Goal: Task Accomplishment & Management: Manage account settings

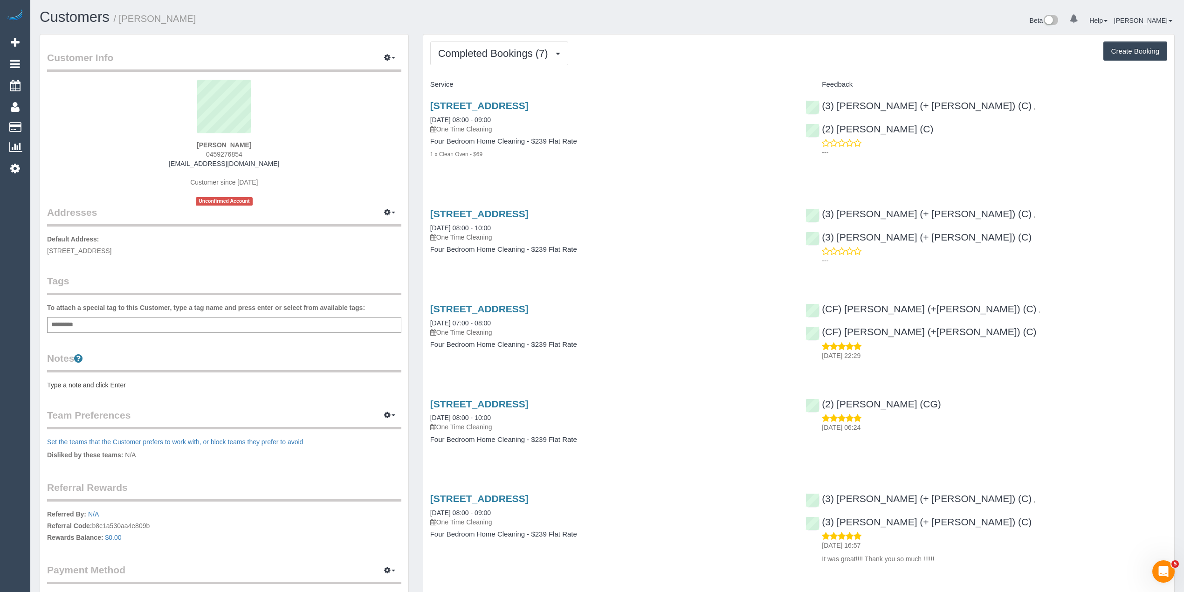
click at [289, 101] on sui-profile-pic at bounding box center [224, 110] width 340 height 61
drag, startPoint x: 194, startPoint y: 140, endPoint x: 284, endPoint y: 159, distance: 92.1
click at [284, 159] on div "Celestine Martin 0459276854 cmartin2020@hotmail.com Customer since 2019 Unconfi…" at bounding box center [224, 143] width 354 height 126
copy div "Celestine Martin 0459276854 cmartin2020@hotmail.com"
click at [494, 52] on span "Completed Bookings (7)" at bounding box center [495, 54] width 115 height 12
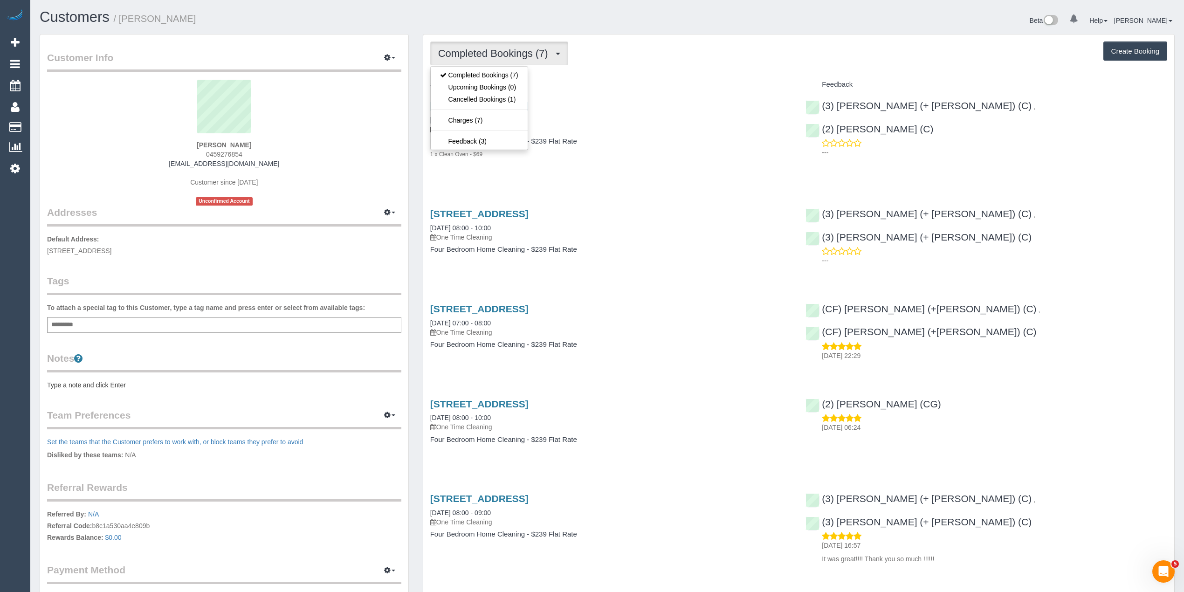
click at [494, 52] on span "Completed Bookings (7)" at bounding box center [495, 54] width 115 height 12
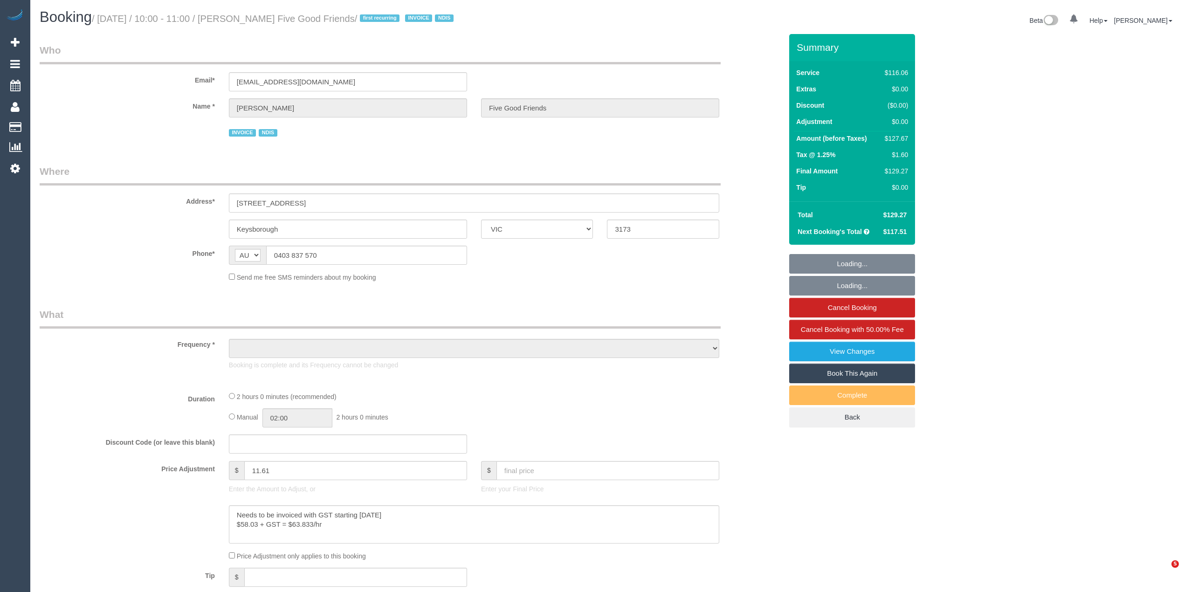
select select "VIC"
select select "object:560"
select select "number:28"
select select "number:14"
select select "number:19"
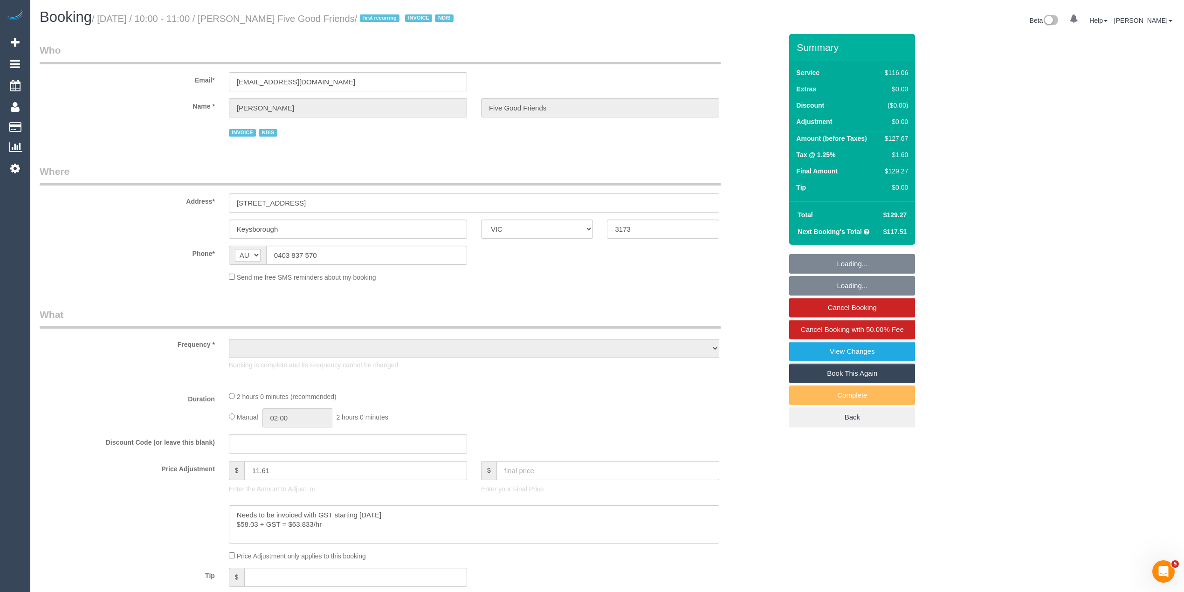
select select "number:25"
select select "number:35"
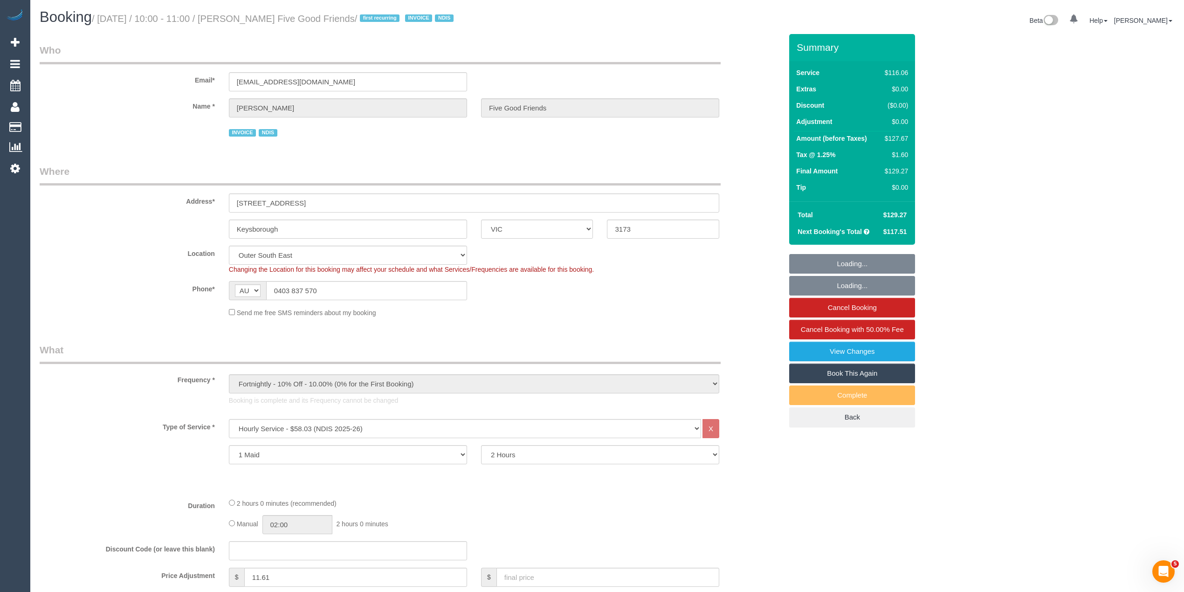
select select "object:772"
click at [250, 15] on small "/ October 13, 2025 / 10:00 - 11:00 / Aldo Strano Five Good Friends / first recu…" at bounding box center [274, 19] width 365 height 10
click at [358, 15] on small "/ October 13, 2025 / 10:00 - 11:00 / Aldo Strano Five Good Friends / first recu…" at bounding box center [274, 19] width 365 height 10
copy small "Aldo Strano Five Good Friends"
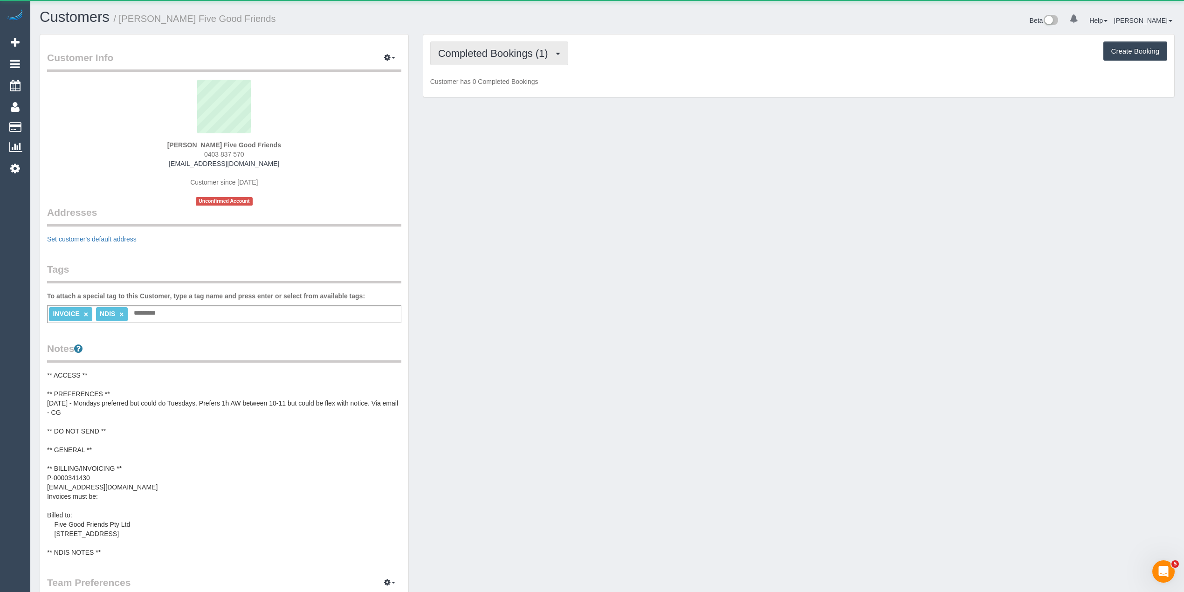
click at [478, 58] on button "Completed Bookings (1)" at bounding box center [499, 53] width 138 height 24
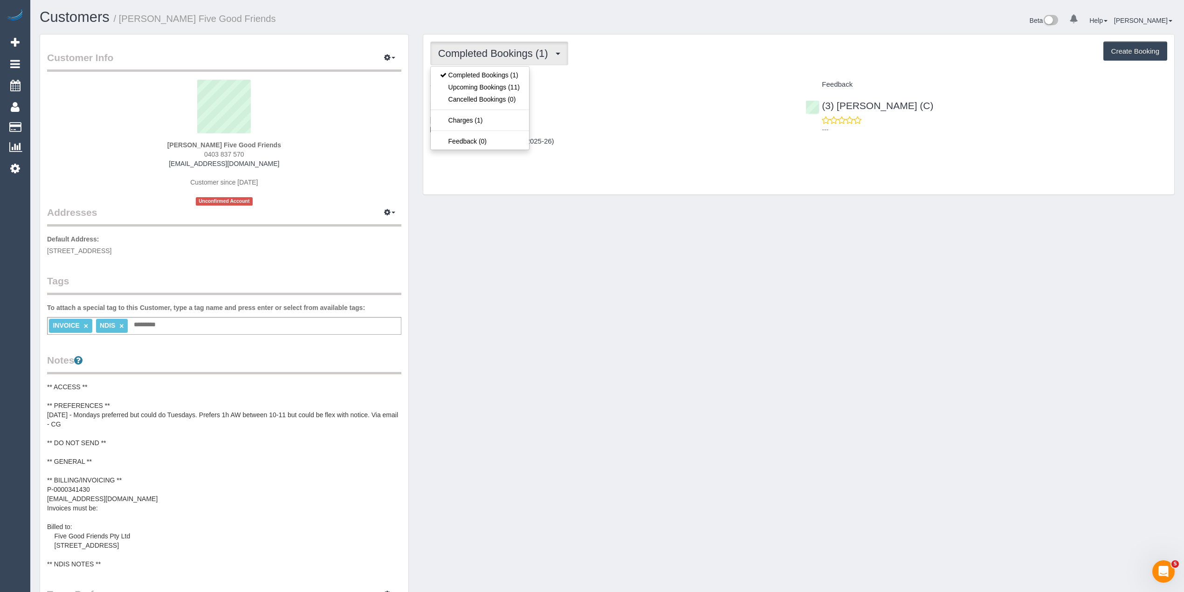
click at [478, 58] on button "Completed Bookings (1)" at bounding box center [499, 53] width 138 height 24
click at [474, 41] on button "Completed Bookings (1)" at bounding box center [499, 53] width 138 height 24
click at [478, 86] on link "Upcoming Bookings (11)" at bounding box center [480, 87] width 98 height 12
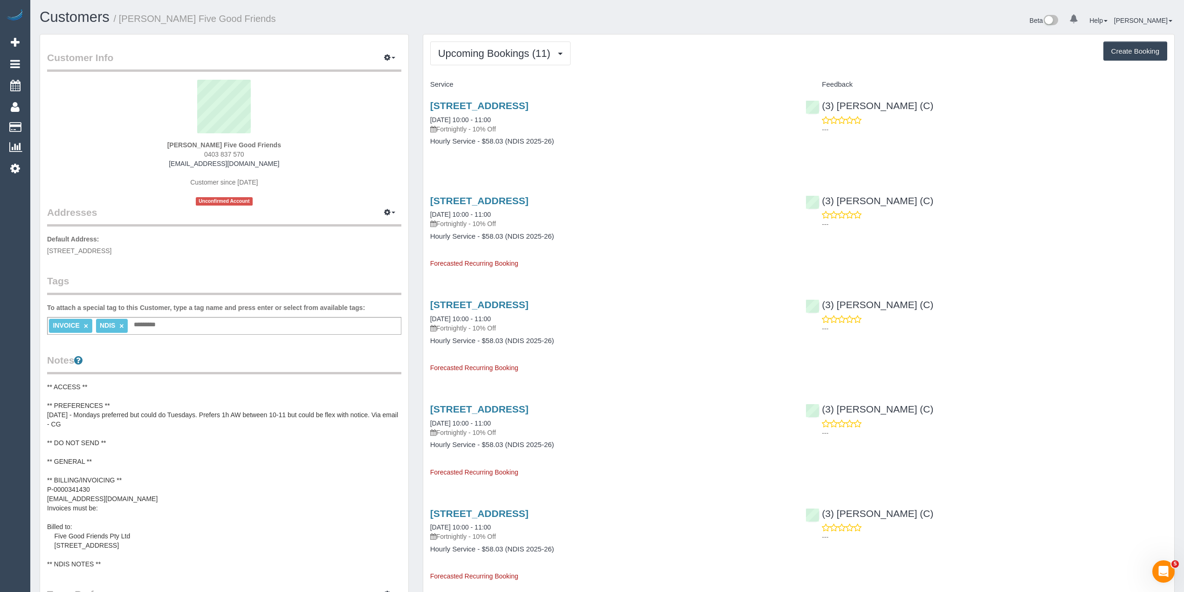
click at [204, 151] on span "0403 837 570" at bounding box center [224, 154] width 40 height 7
click at [238, 151] on span "0403 837 570" at bounding box center [224, 154] width 40 height 7
copy span "0403 837 570"
drag, startPoint x: 271, startPoint y: 163, endPoint x: 189, endPoint y: 164, distance: 81.6
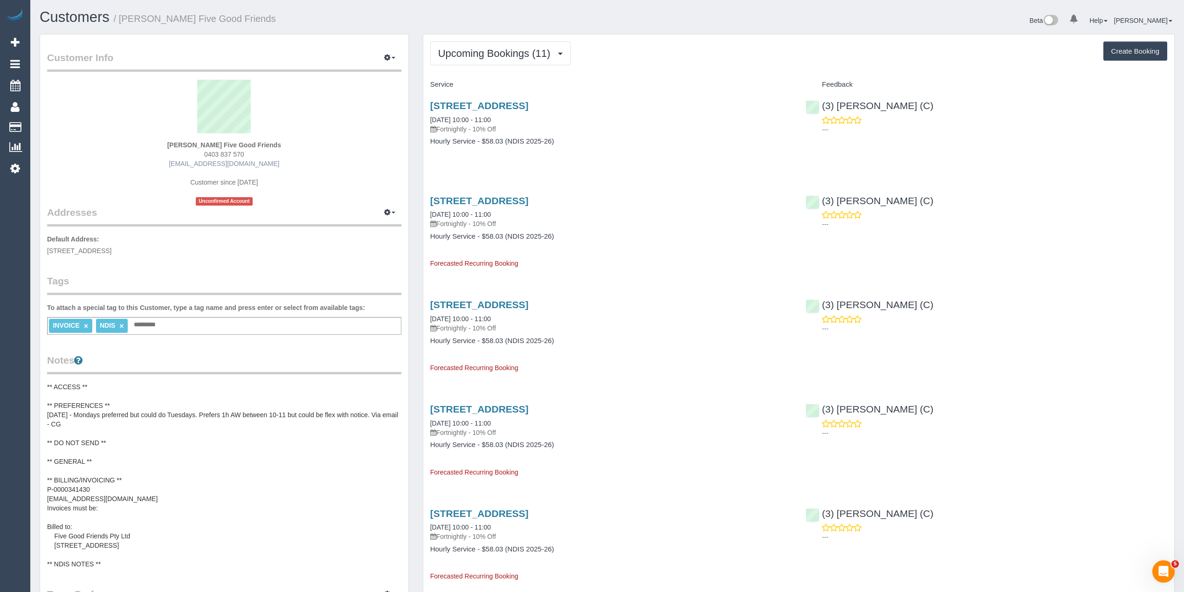
click at [189, 164] on div "Aldo Strano Five Good Friends 0403 837 570 cscaroline9@gmail.com Customer since…" at bounding box center [224, 143] width 354 height 126
copy link "cscaroline9@gmail.com"
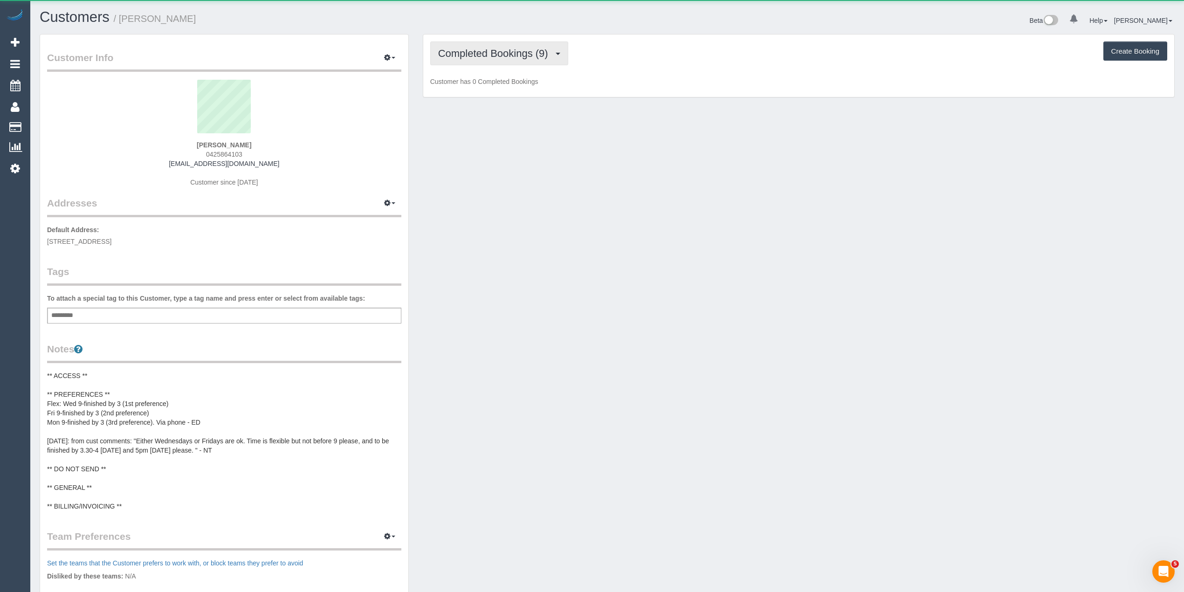
click at [468, 51] on span "Completed Bookings (9)" at bounding box center [495, 54] width 115 height 12
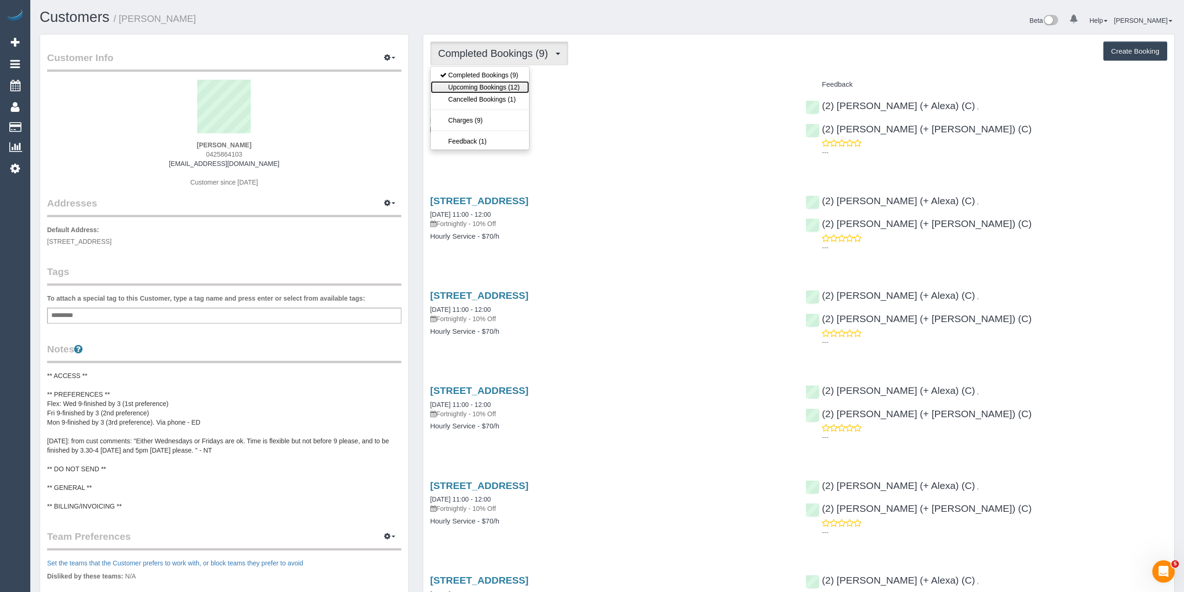
click at [498, 90] on link "Upcoming Bookings (12)" at bounding box center [480, 87] width 98 height 12
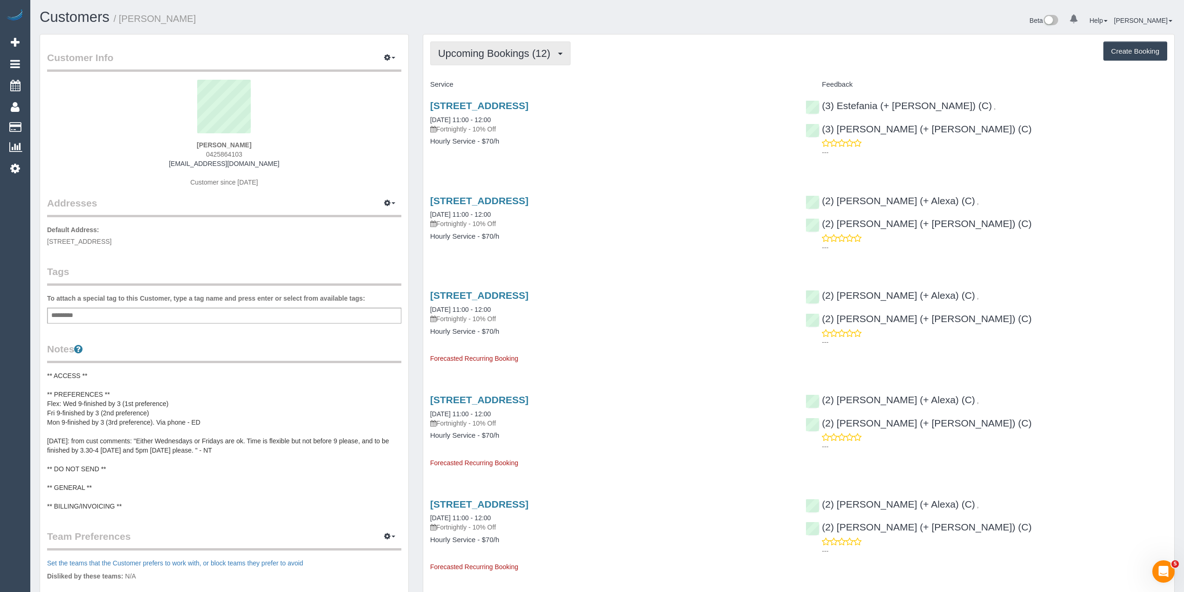
click at [452, 46] on button "Upcoming Bookings (12)" at bounding box center [500, 53] width 140 height 24
click at [469, 76] on link "Completed Bookings (9)" at bounding box center [480, 75] width 98 height 12
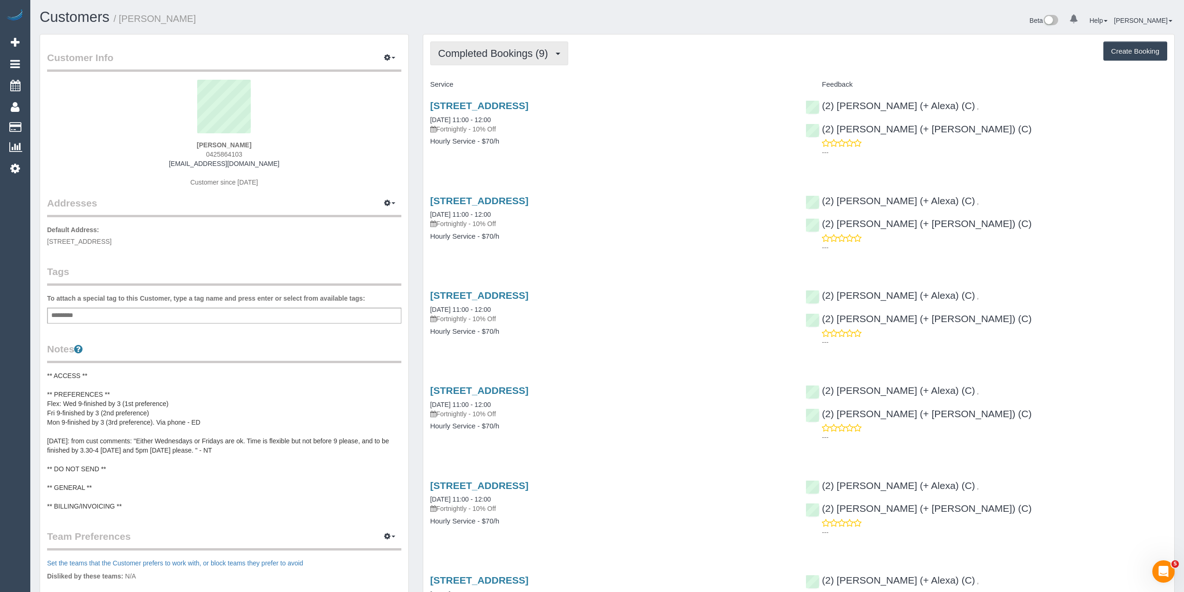
click at [450, 49] on span "Completed Bookings (9)" at bounding box center [495, 54] width 115 height 12
click at [455, 81] on link "Upcoming Bookings (12)" at bounding box center [480, 87] width 98 height 12
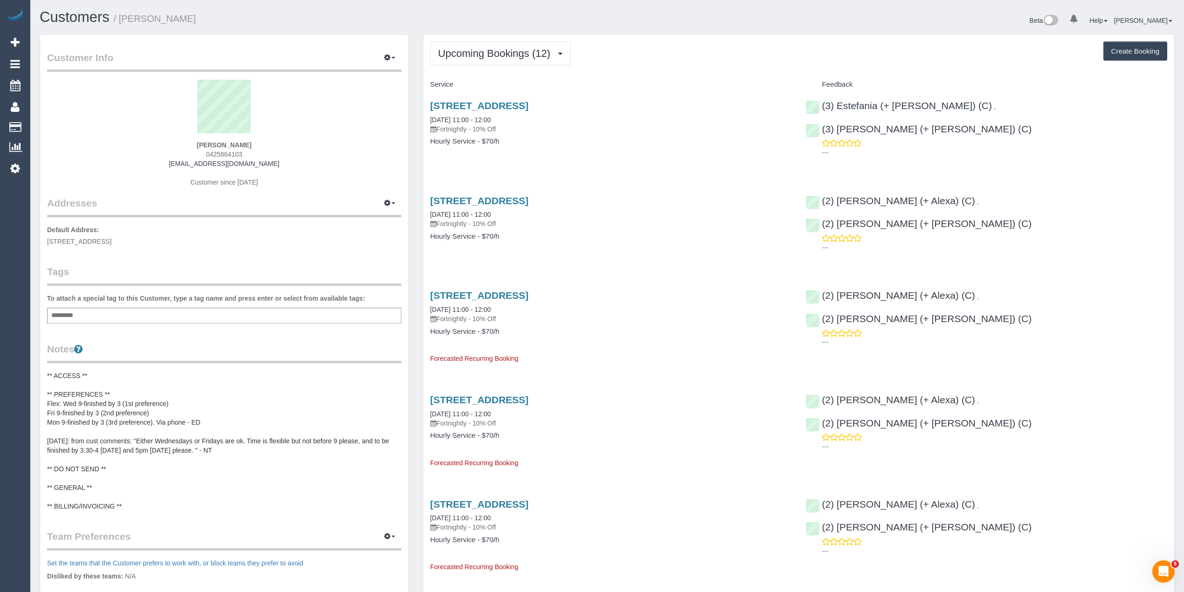
click at [683, 60] on div "Upcoming Bookings (12) Completed Bookings (9) Upcoming Bookings (12) Cancelled …" at bounding box center [798, 53] width 737 height 24
click at [325, 101] on sui-profile-pic at bounding box center [224, 110] width 340 height 61
click at [334, 117] on sui-profile-pic at bounding box center [224, 110] width 340 height 61
click at [662, 200] on h3 "60 Bent St, Northcote, VIC 3070" at bounding box center [611, 200] width 362 height 11
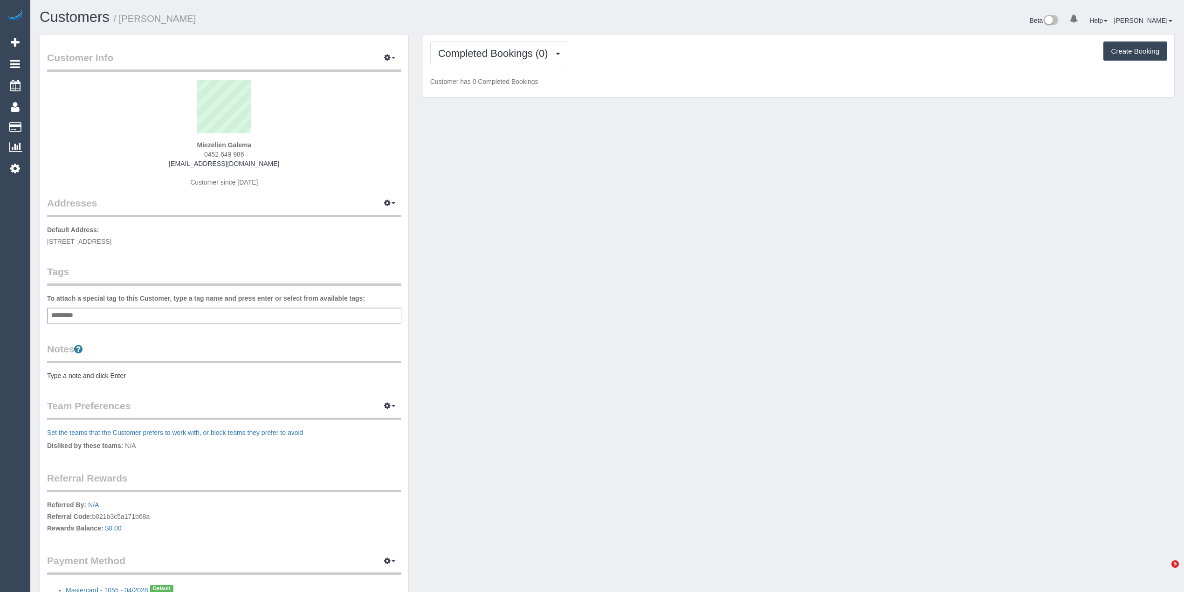
click at [476, 55] on span "Completed Bookings (0)" at bounding box center [495, 54] width 115 height 12
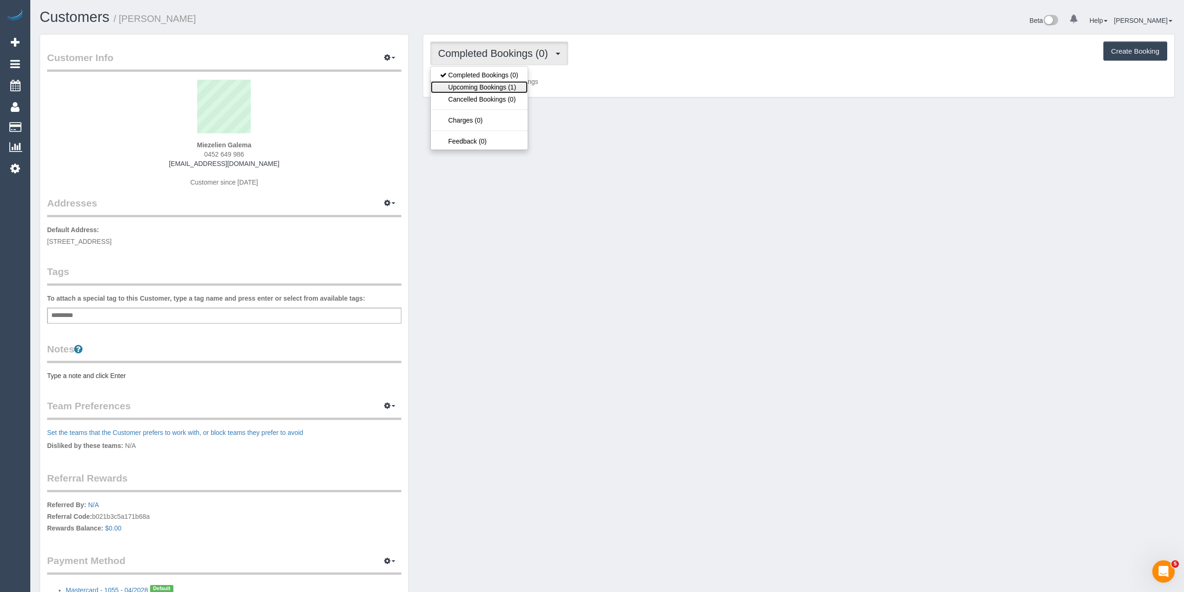
click at [488, 86] on link "Upcoming Bookings (1)" at bounding box center [479, 87] width 97 height 12
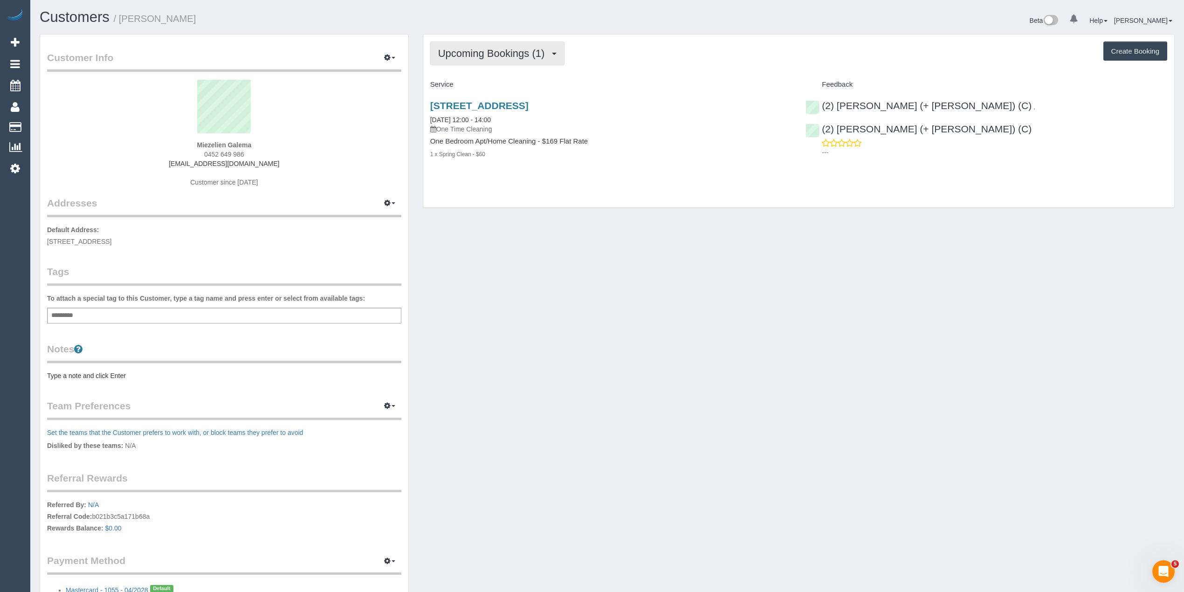
click at [483, 55] on span "Upcoming Bookings (1)" at bounding box center [493, 54] width 111 height 12
click at [510, 85] on link "Upcoming Bookings (1)" at bounding box center [479, 87] width 97 height 12
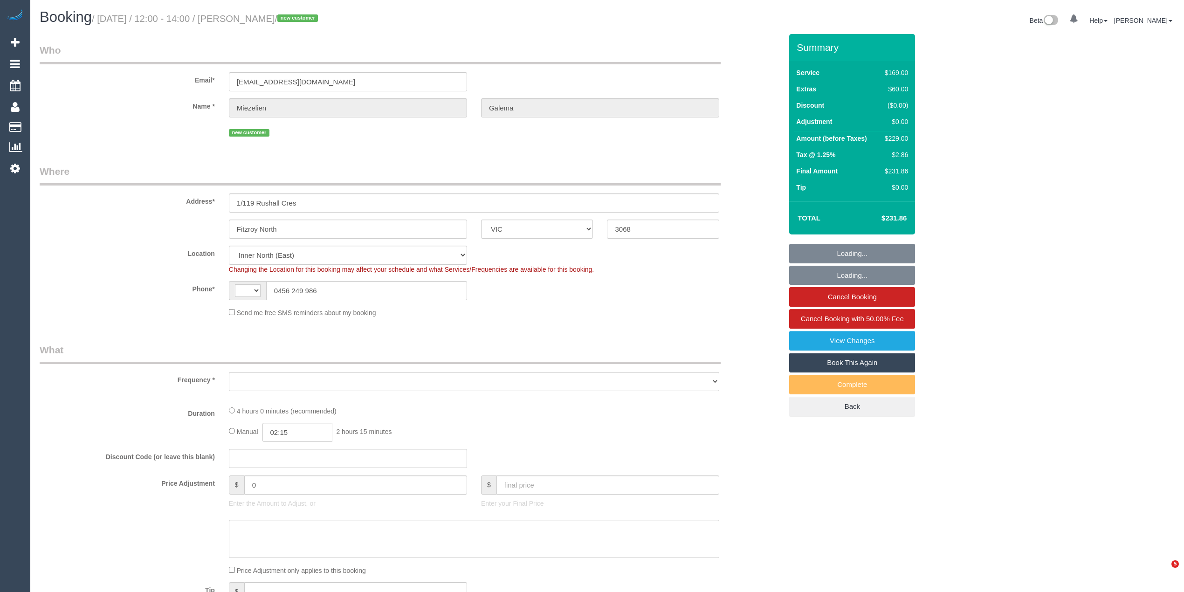
select select "VIC"
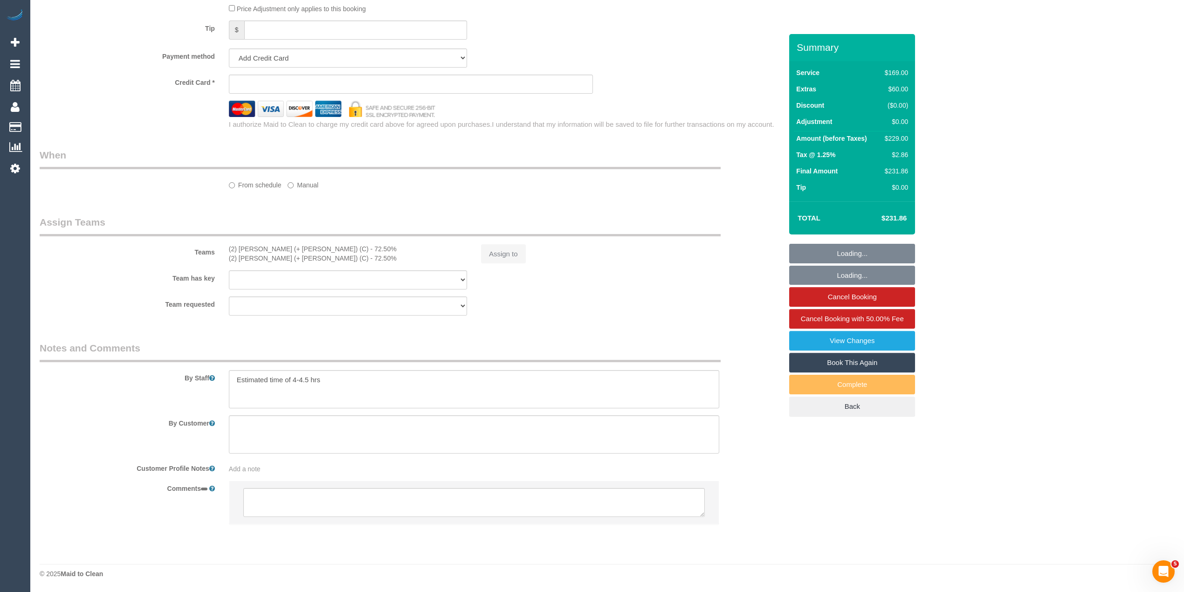
select select "string:AU"
select select "string:stripe-pm_1SFjS62GScqysDRVMGci9t7U"
select select "number:28"
select select "number:14"
select select "number:19"
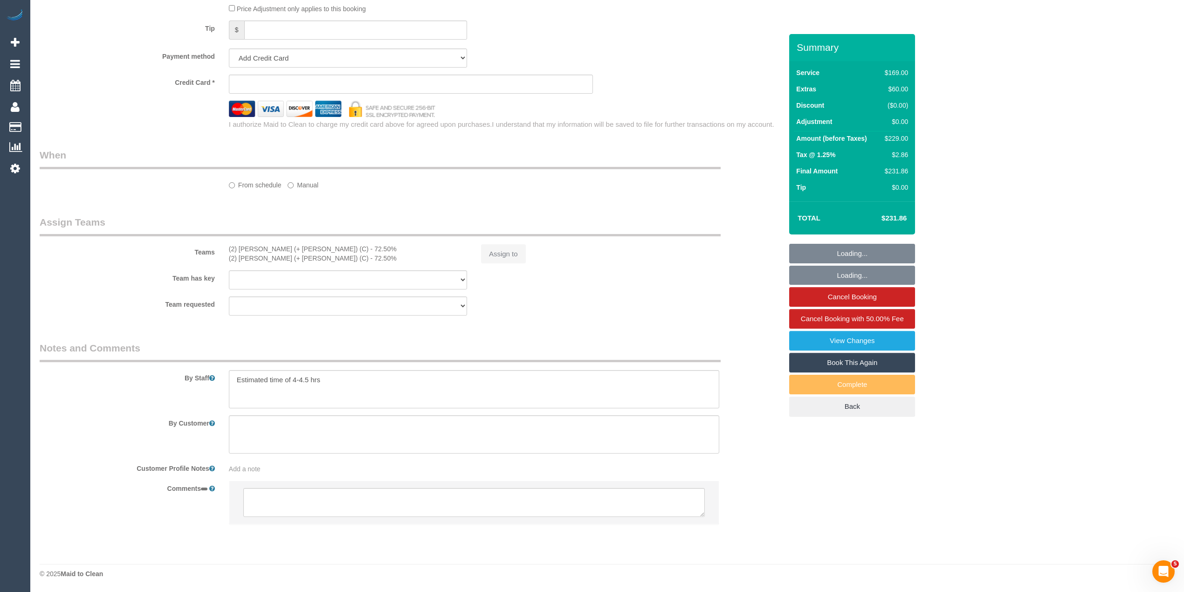
select select "number:22"
select select "number:34"
select select "number:26"
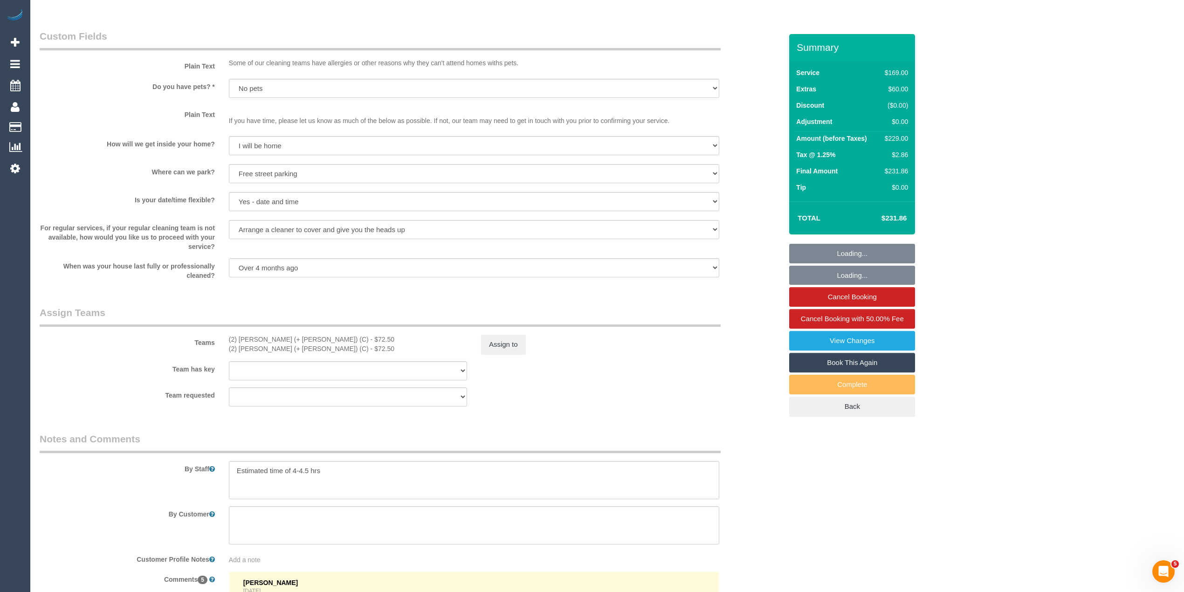
select select "object:1651"
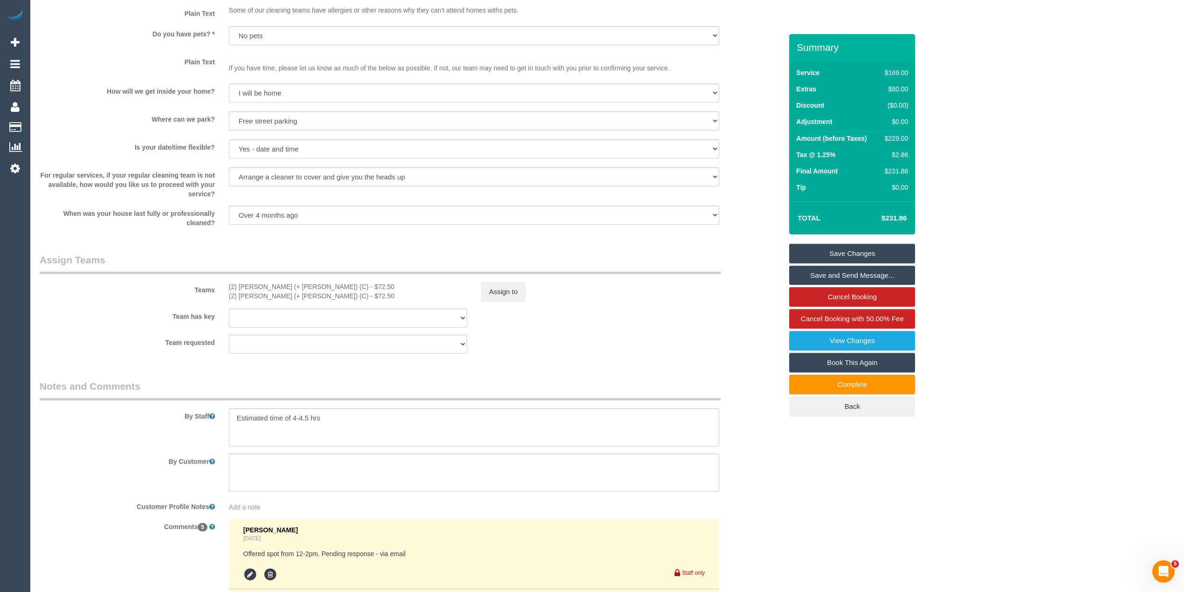
scroll to position [1123, 0]
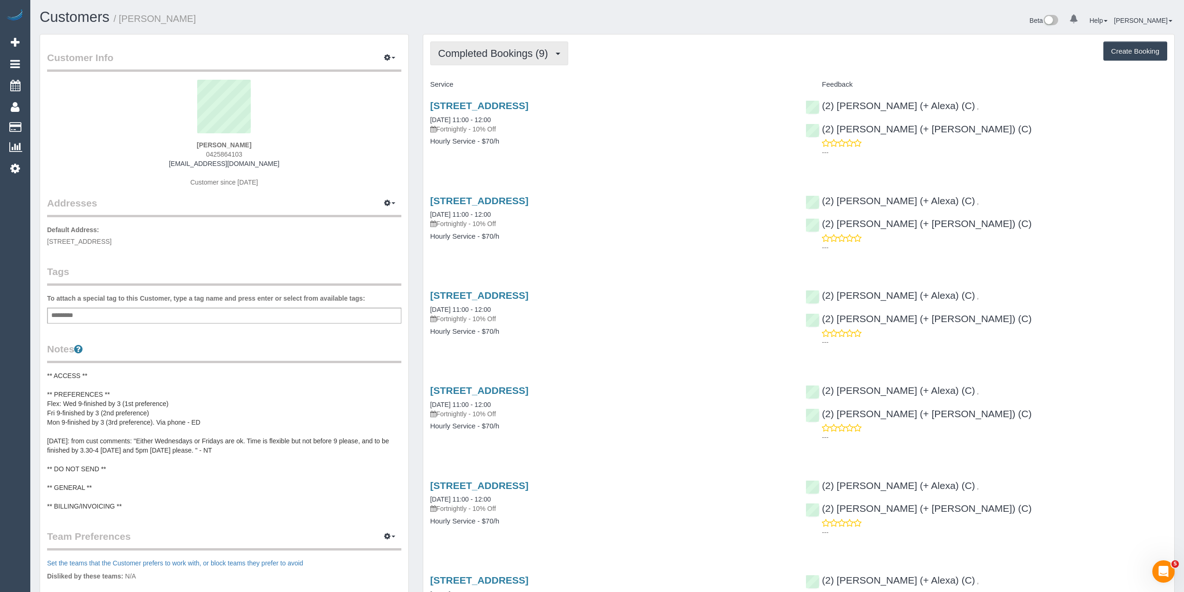
click at [462, 61] on button "Completed Bookings (9)" at bounding box center [499, 53] width 138 height 24
click at [514, 89] on link "Upcoming Bookings (12)" at bounding box center [480, 87] width 98 height 12
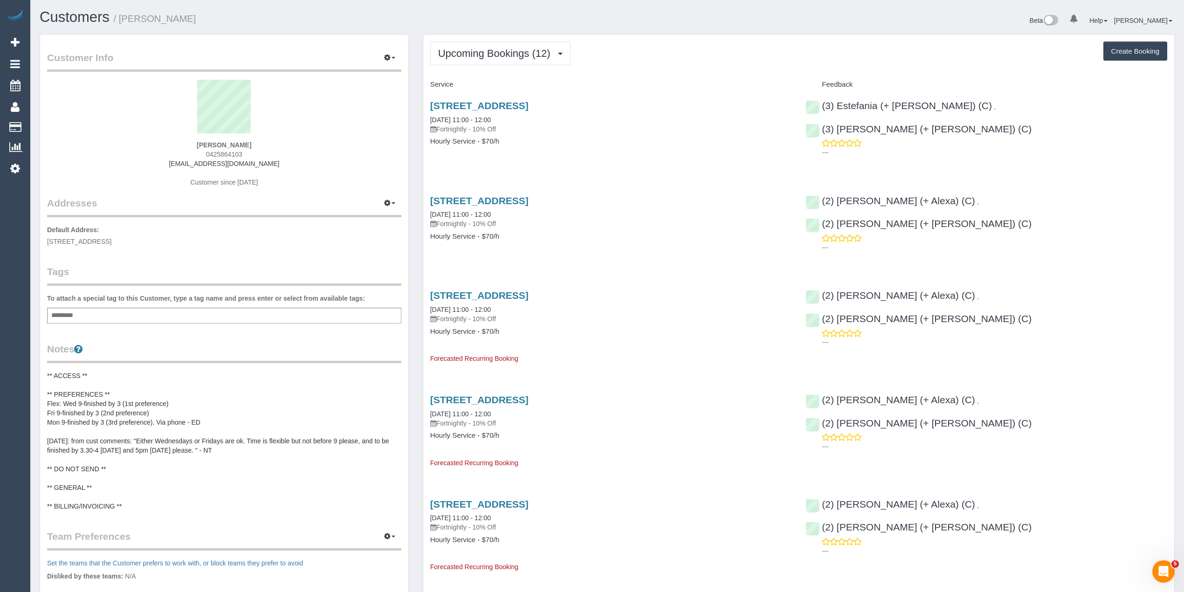
click at [213, 151] on span "0425864103" at bounding box center [224, 154] width 36 height 7
copy span "0425864103"
click at [344, 145] on div "Louise Markel 0425864103 louisem@ozemail.com.au Customer since 2025" at bounding box center [224, 138] width 354 height 117
click at [452, 62] on button "Upcoming Bookings (12)" at bounding box center [500, 53] width 140 height 24
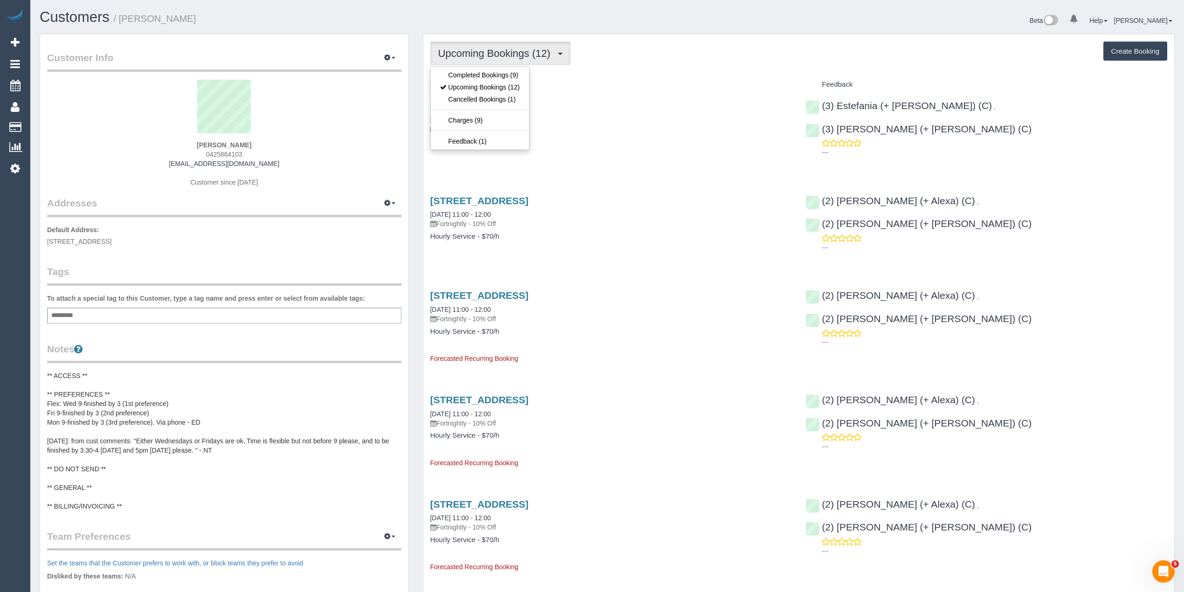
click at [452, 61] on button "Upcoming Bookings (12)" at bounding box center [500, 53] width 140 height 24
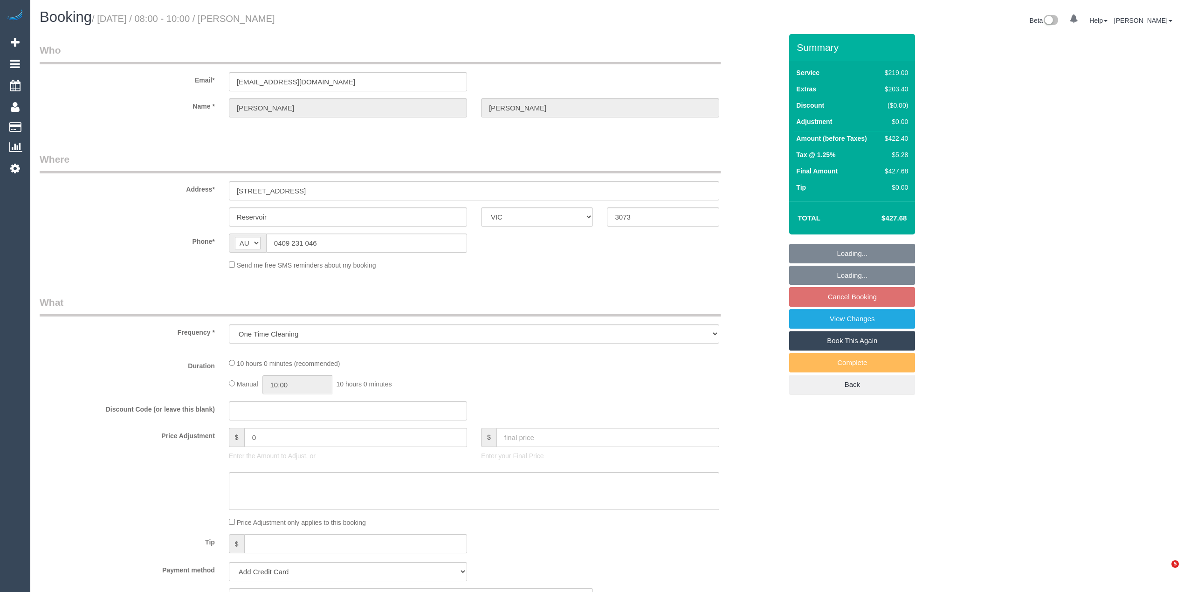
select select "VIC"
select select "number:28"
select select "number:14"
select select "number:19"
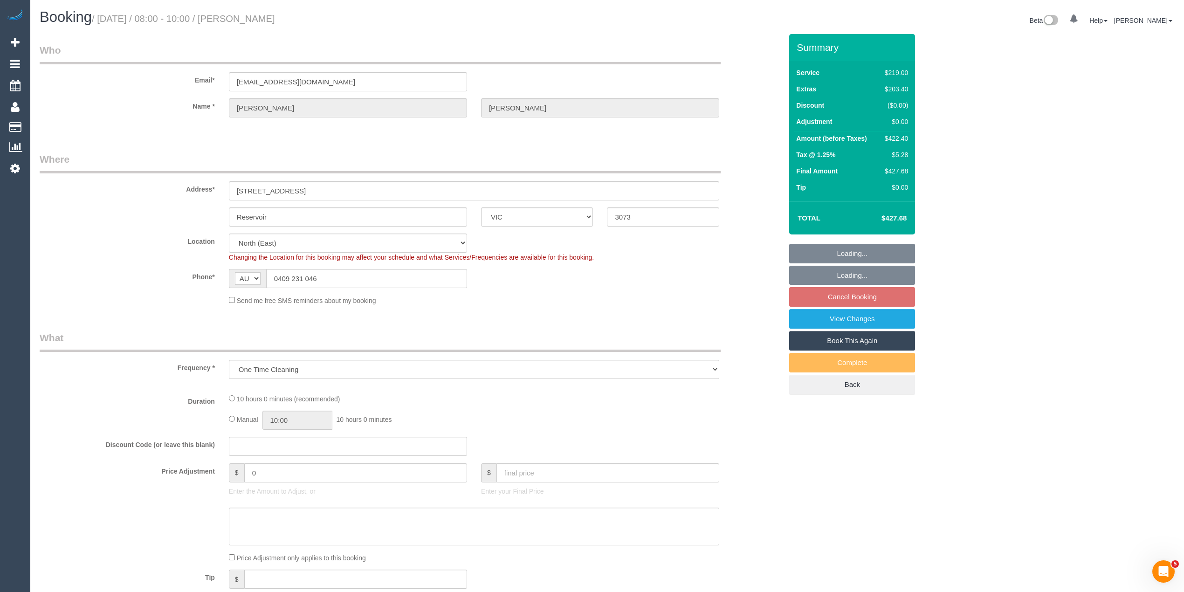
select select "string:stripe-pm_1Q8Wu02GScqysDRVu7oa2J2H"
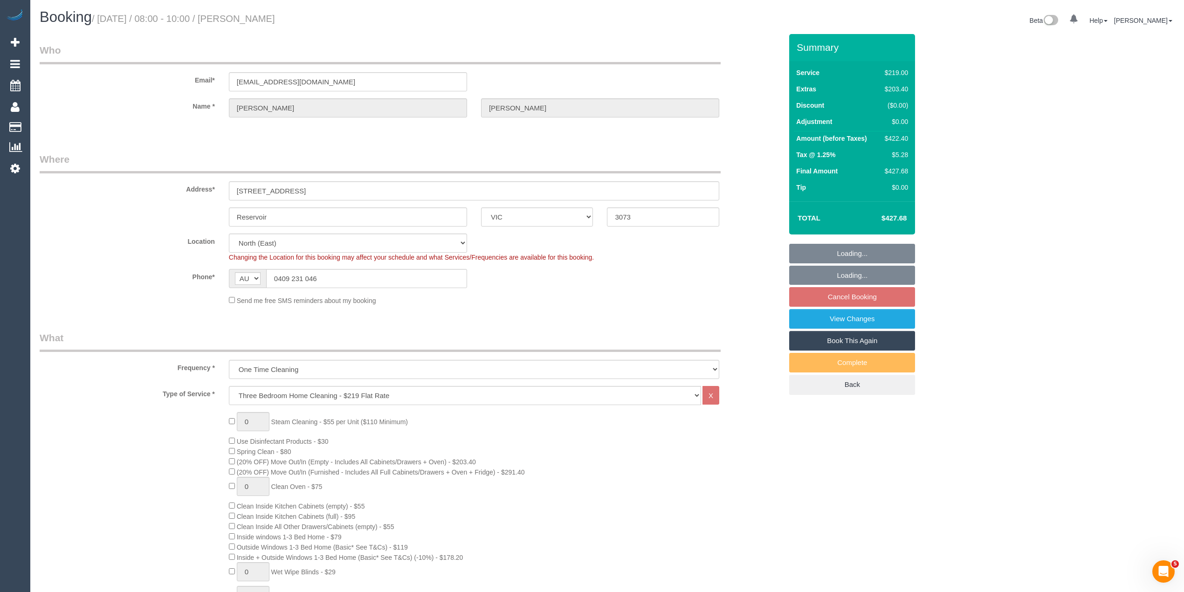
select select "object:824"
select select "spot2"
select select "VIC"
select select "number:28"
select select "number:14"
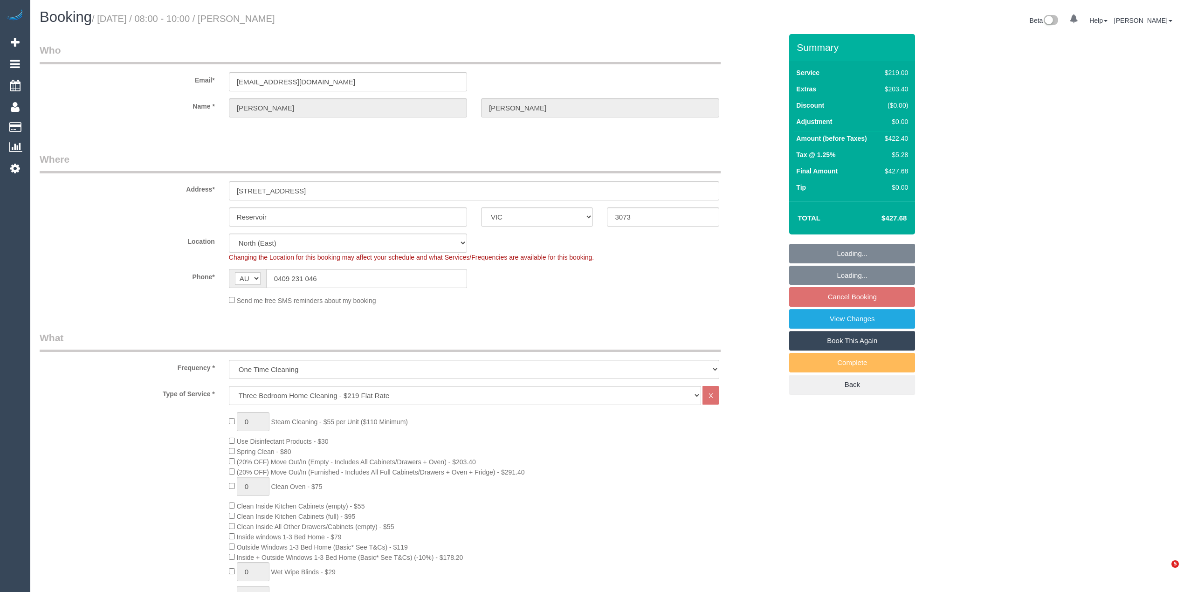
select select "number:19"
select select "object:819"
select select "spot2"
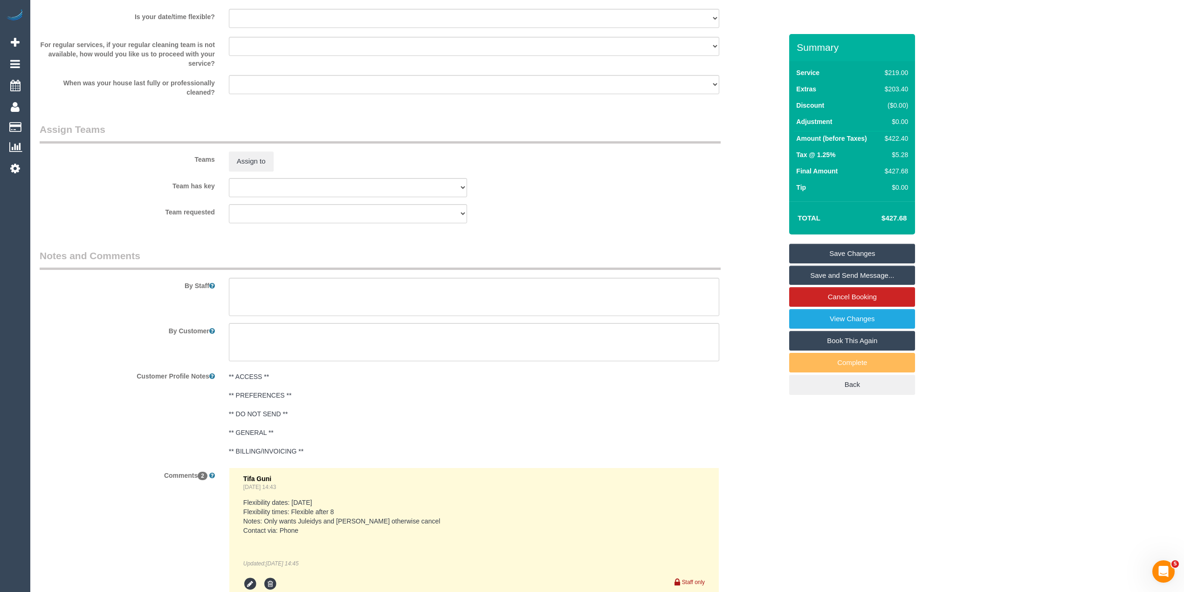
scroll to position [1482, 0]
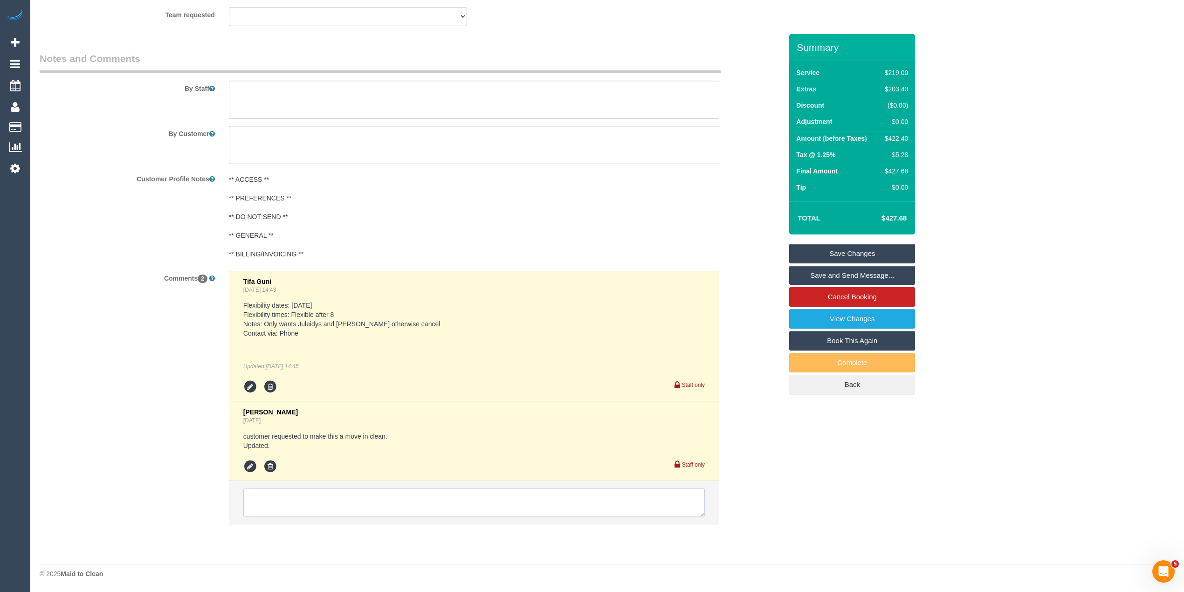
click at [333, 498] on textarea at bounding box center [474, 502] width 462 height 29
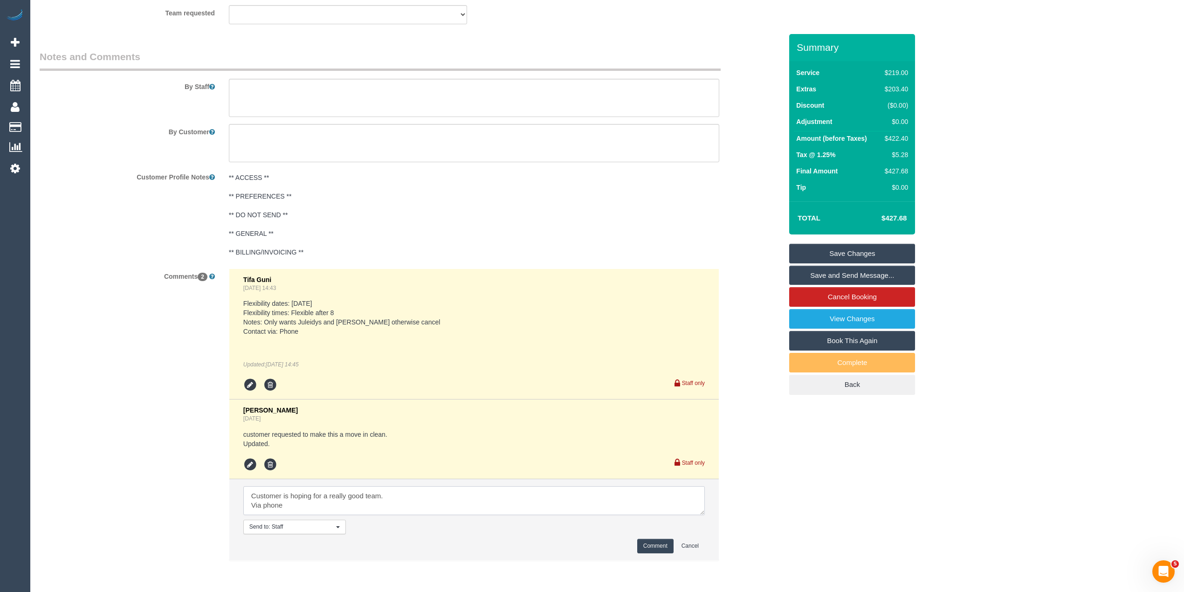
type textarea "Customer is hoping for a really good team. Via phone"
click at [658, 544] on button "Comment" at bounding box center [655, 546] width 36 height 14
